Goal: Navigation & Orientation: Find specific page/section

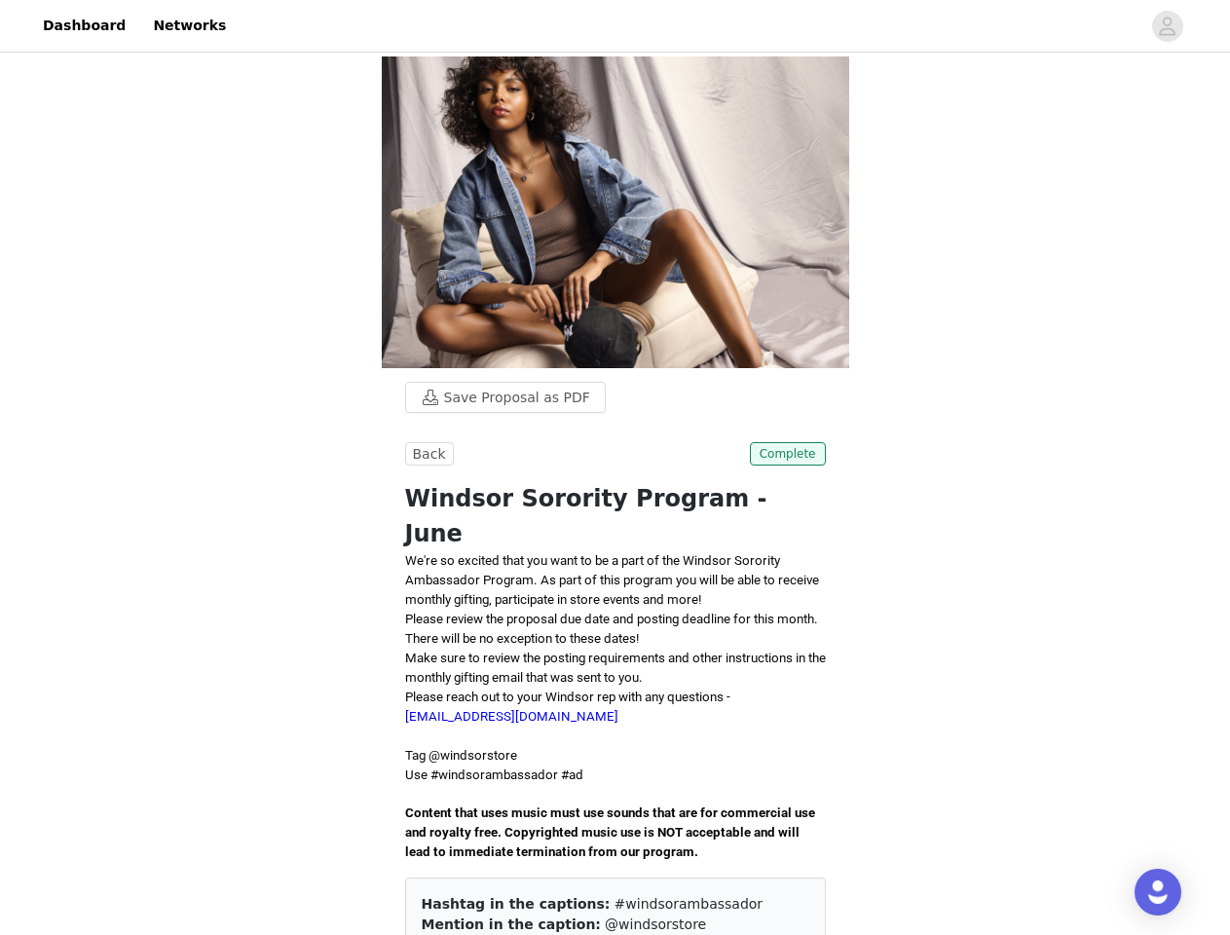
click at [615, 468] on div "Back Complete Windsor Sorority Program - June We're so excited that you want to…" at bounding box center [615, 741] width 421 height 599
click at [615, 26] on div at bounding box center [689, 26] width 903 height 44
click at [1168, 26] on icon "avatar" at bounding box center [1167, 26] width 19 height 31
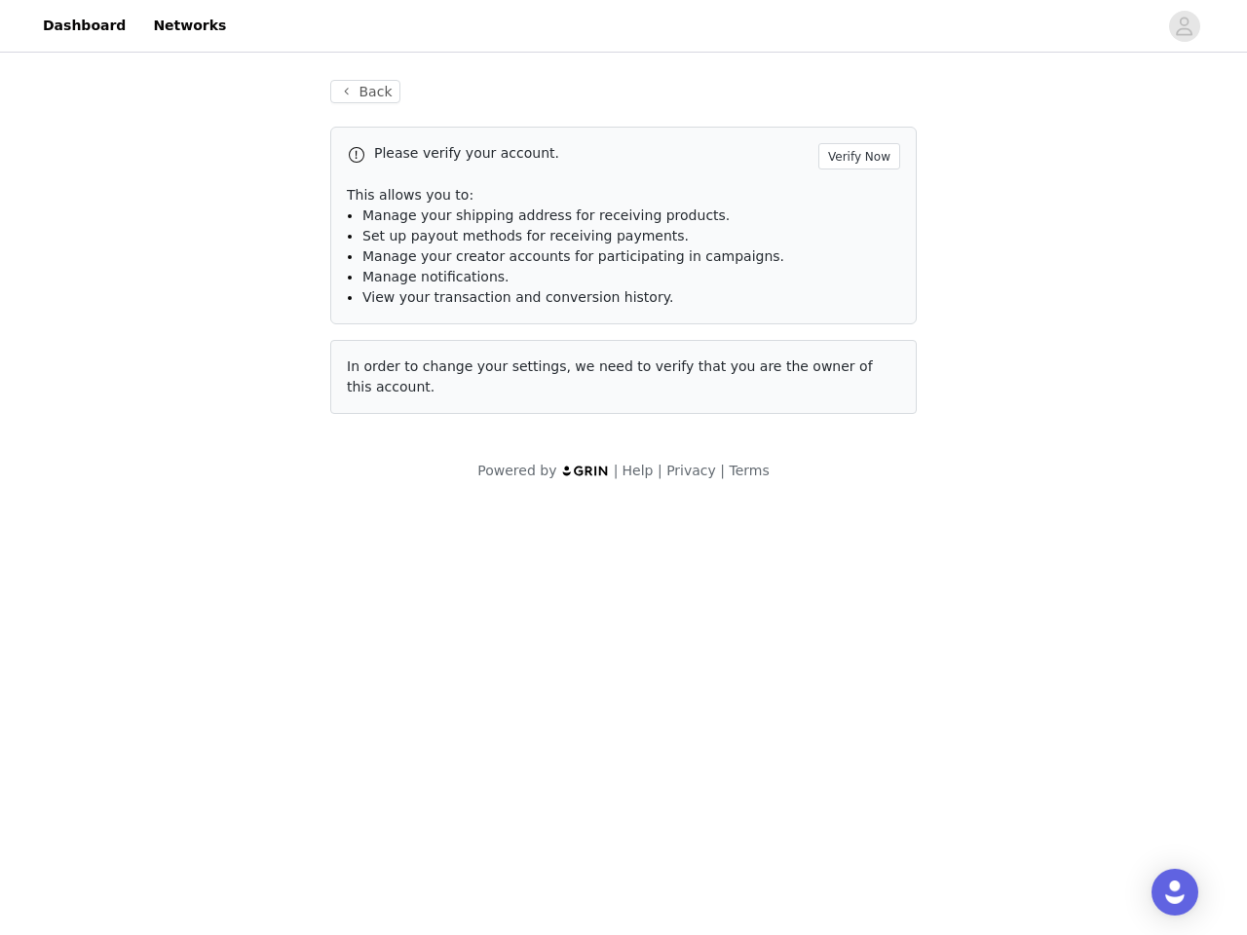
click at [427, 461] on div "Powered by | Help | Privacy | Terms" at bounding box center [623, 483] width 1247 height 44
click at [790, 461] on div "Powered by | Help | Privacy | Terms" at bounding box center [623, 483] width 1247 height 44
click at [1158, 892] on div "Open Intercom Messenger" at bounding box center [1174, 892] width 47 height 47
